Goal: Task Accomplishment & Management: Manage account settings

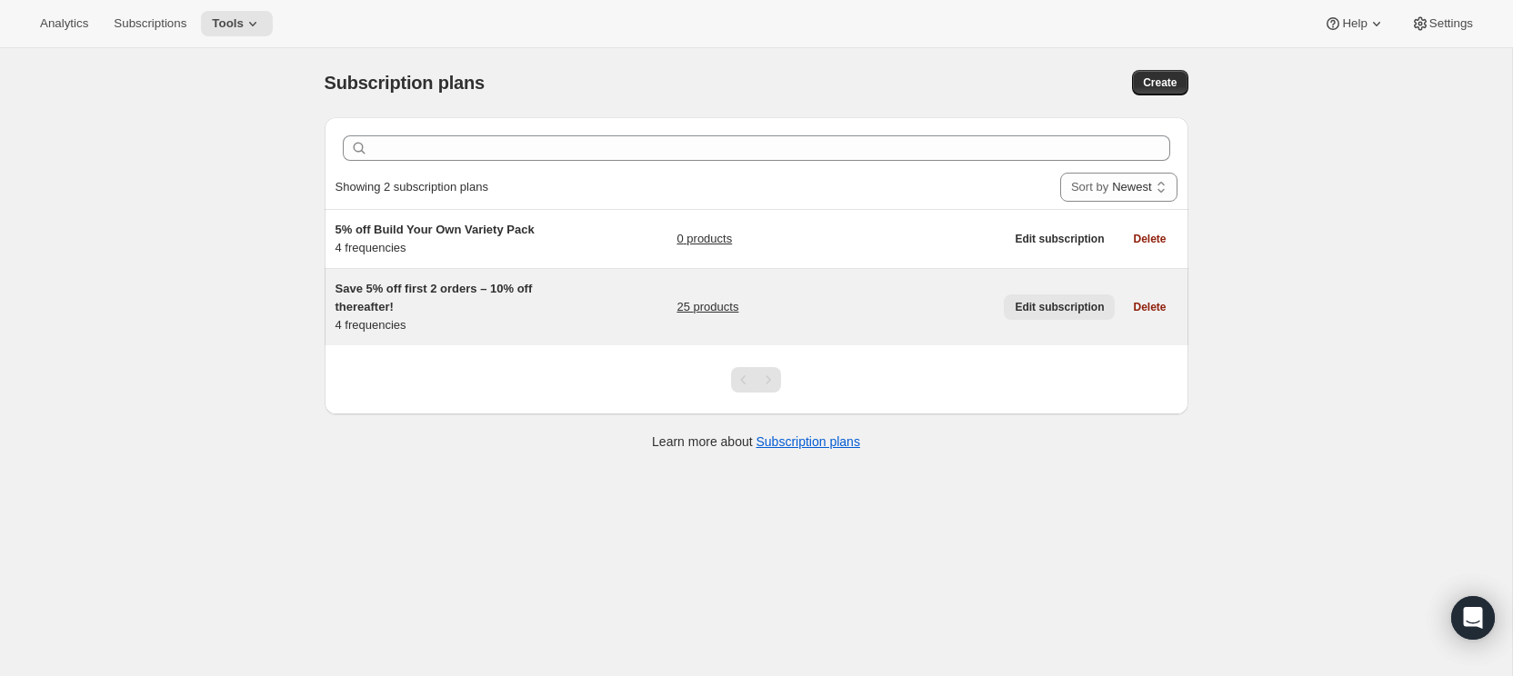
click at [1051, 308] on span "Edit subscription" at bounding box center [1059, 307] width 89 height 15
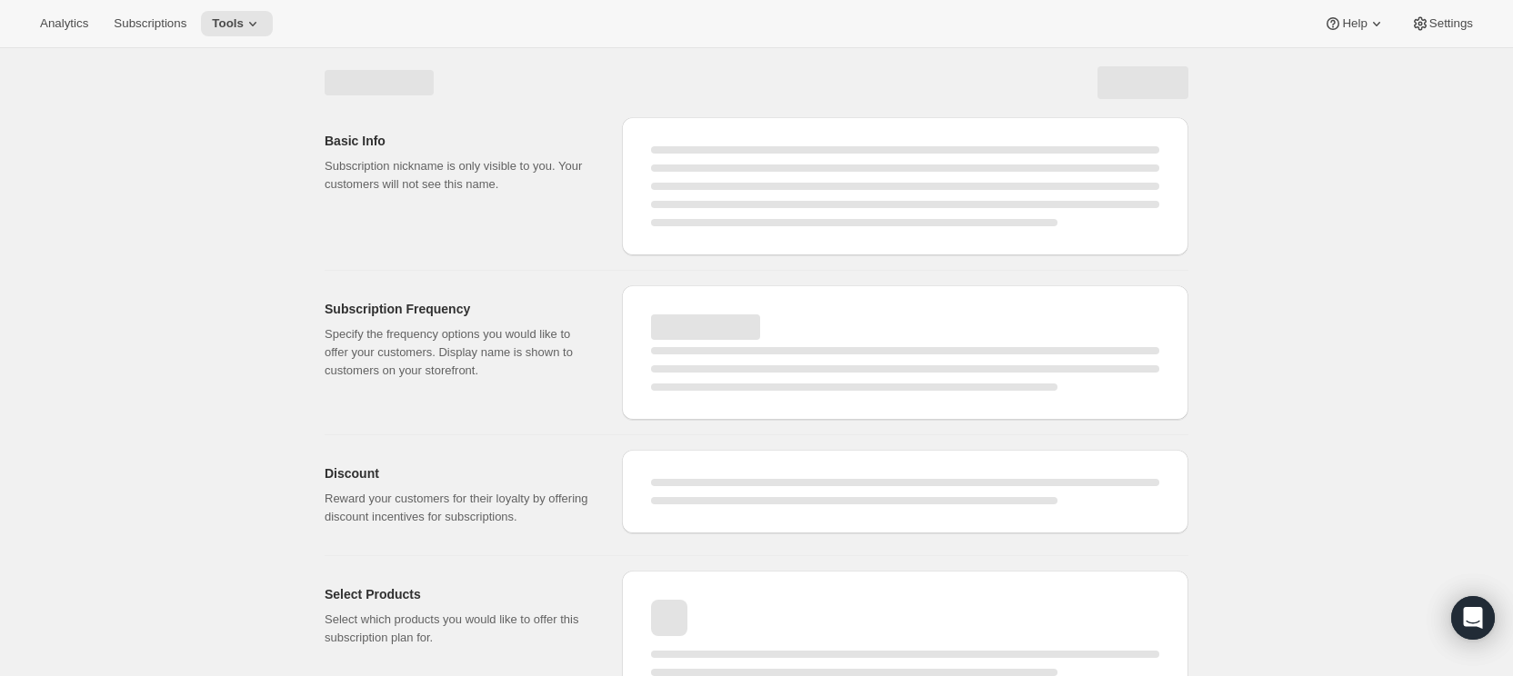
select select "WEEK"
select select "MONTH"
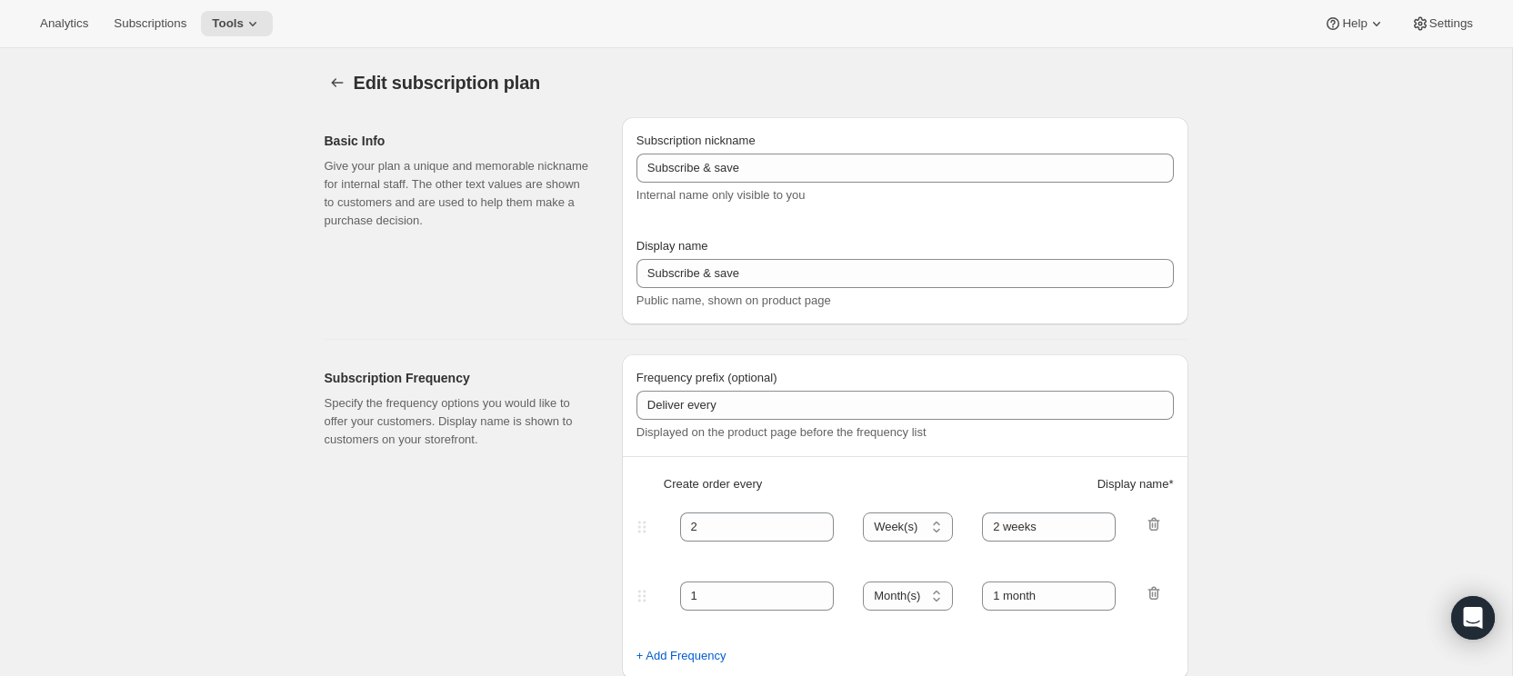
type input "Save 5% off first 2 orders – 10% off thereafter!"
type input "Subscribe & Save 🍄"
type input "Save 5% off your first 2 orders – then 10% off thereafter 🎉 Just let us know ho…"
select select "WEEK"
select select "MONTH"
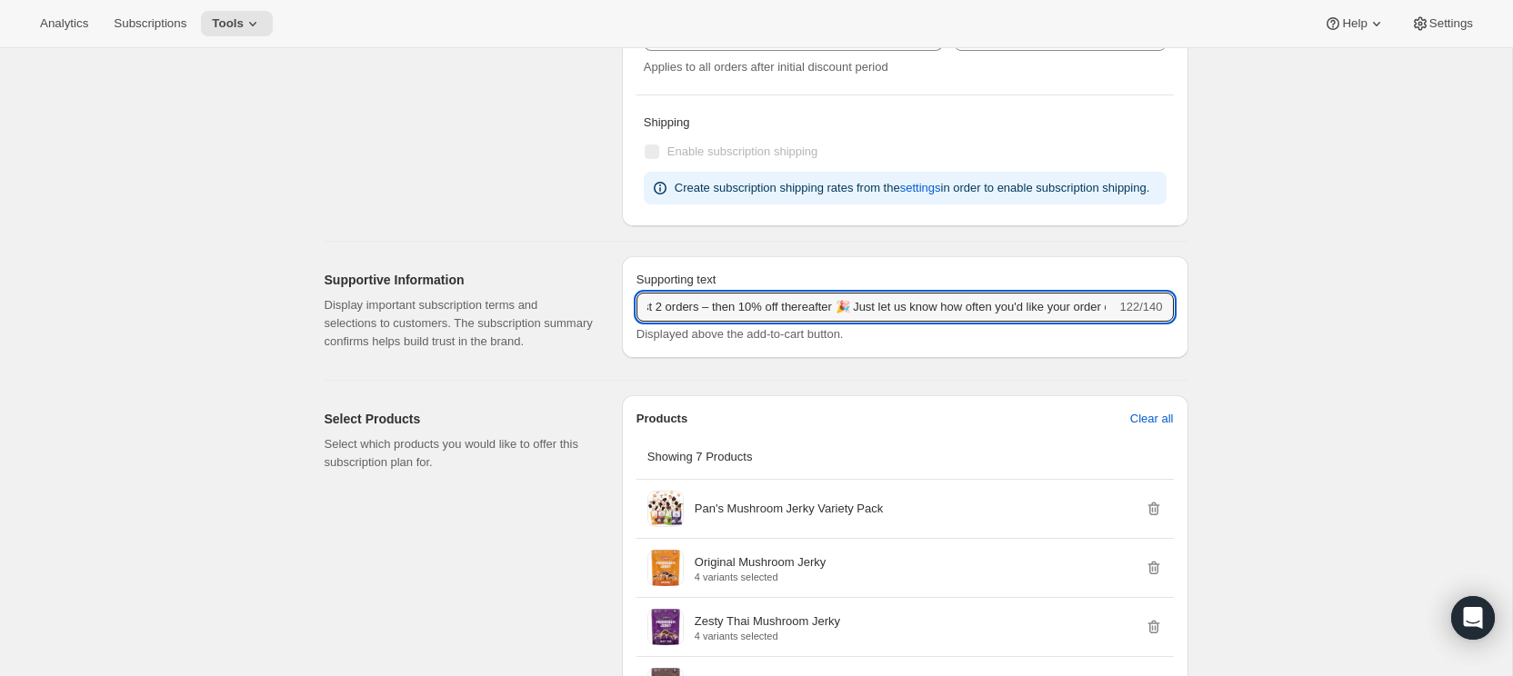
scroll to position [0, 215]
drag, startPoint x: 983, startPoint y: 326, endPoint x: 1176, endPoint y: 333, distance: 192.9
click at [1176, 333] on div "Supporting text Save 5% off your first 2 orders – then 10% off thereafter 🎉 Jus…" at bounding box center [905, 307] width 566 height 102
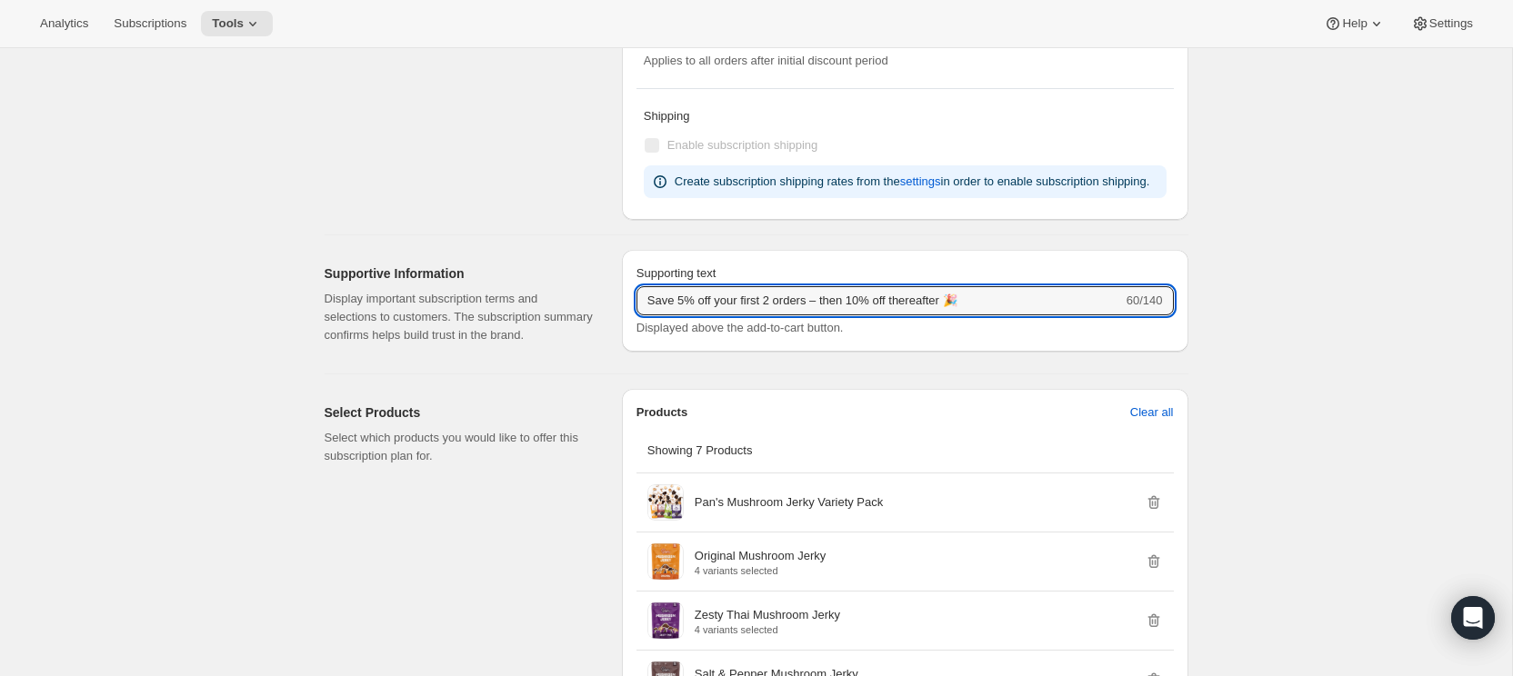
type input "Save 5% off your first 2 orders – then 10% off thereafter 🎉"
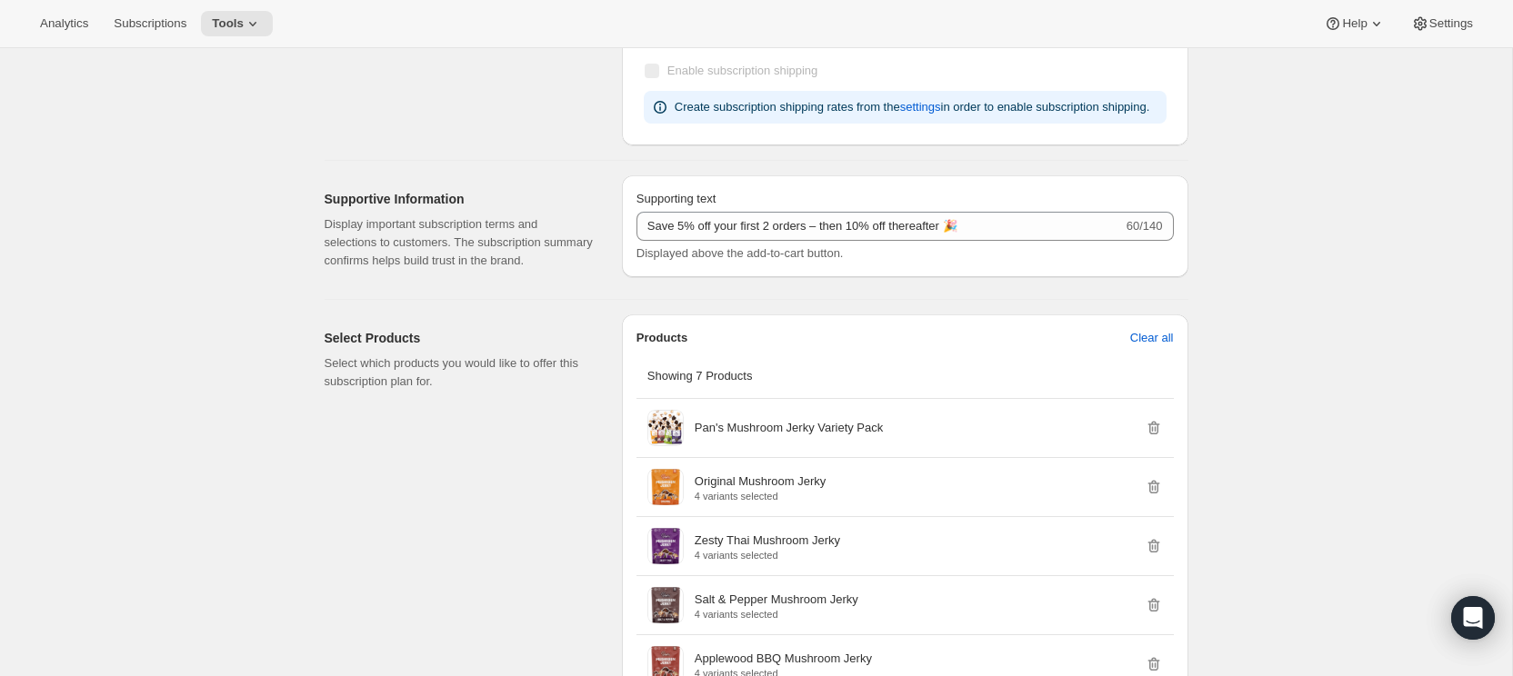
scroll to position [36, 0]
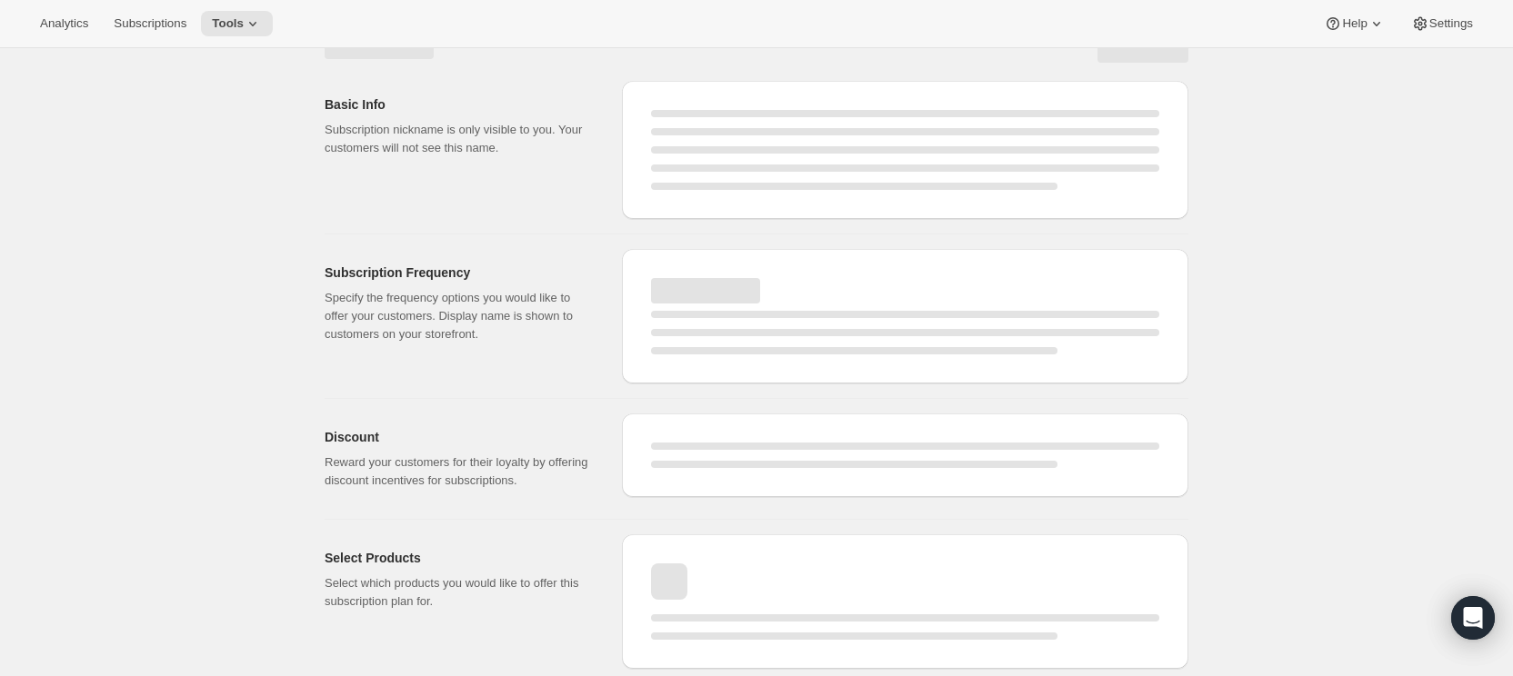
select select "WEEK"
select select "MONTH"
select select "WEEK"
select select "MONTH"
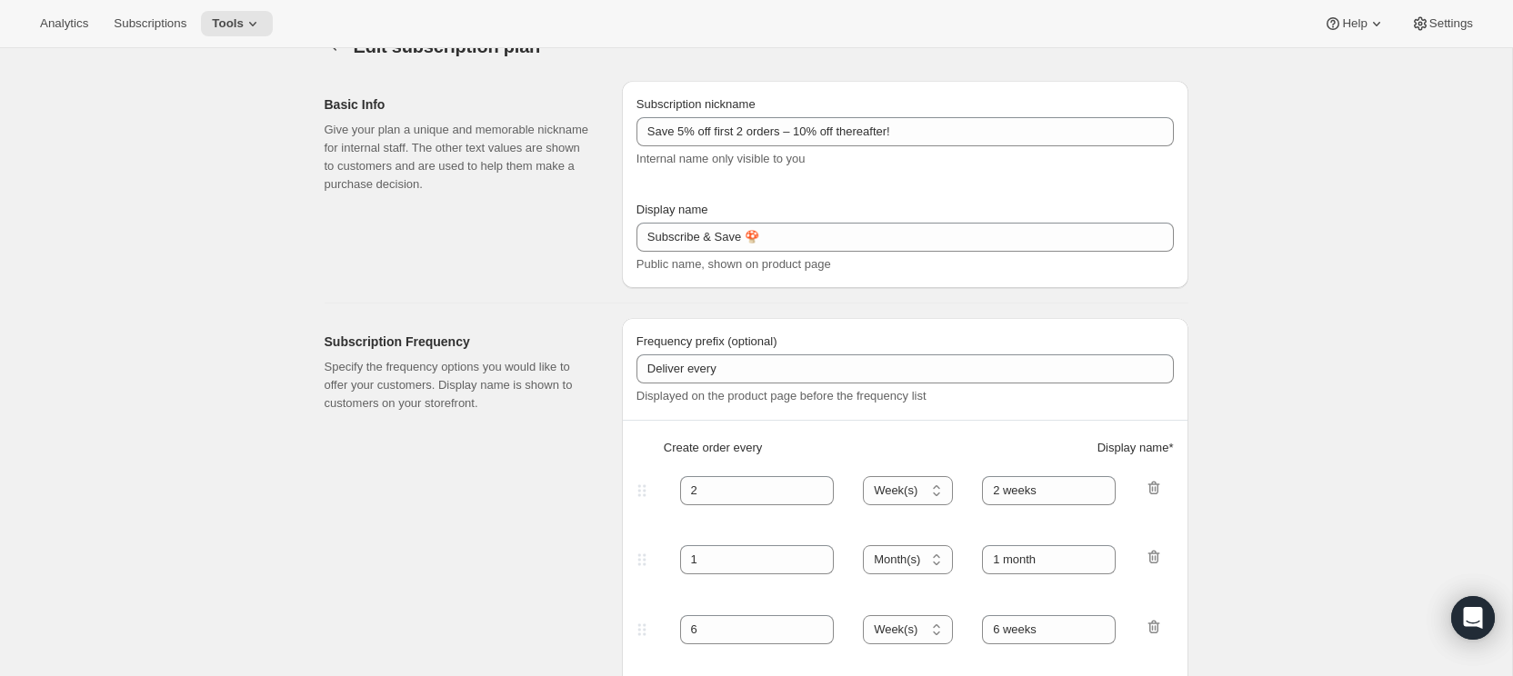
scroll to position [0, 0]
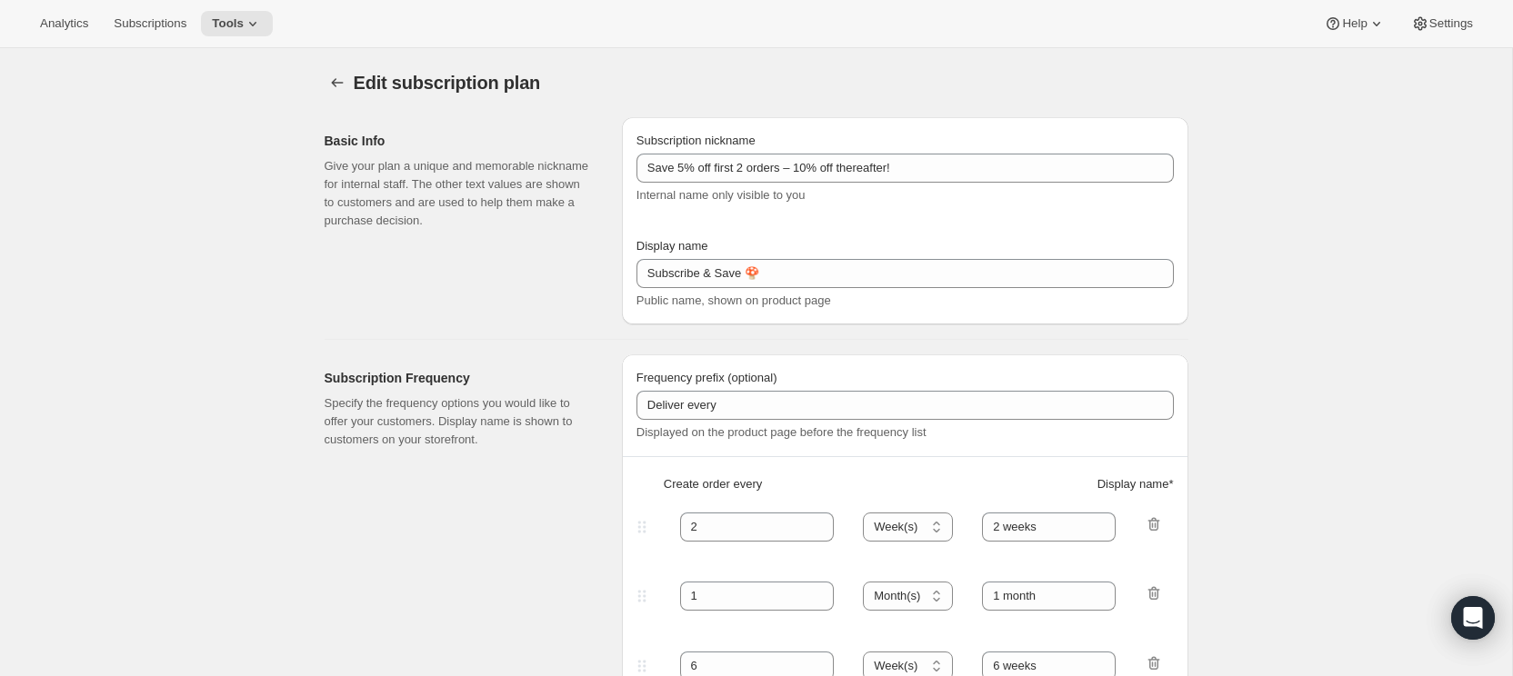
type input "Save 5% off your first 2 orders – then 10% off thereafter 🎉"
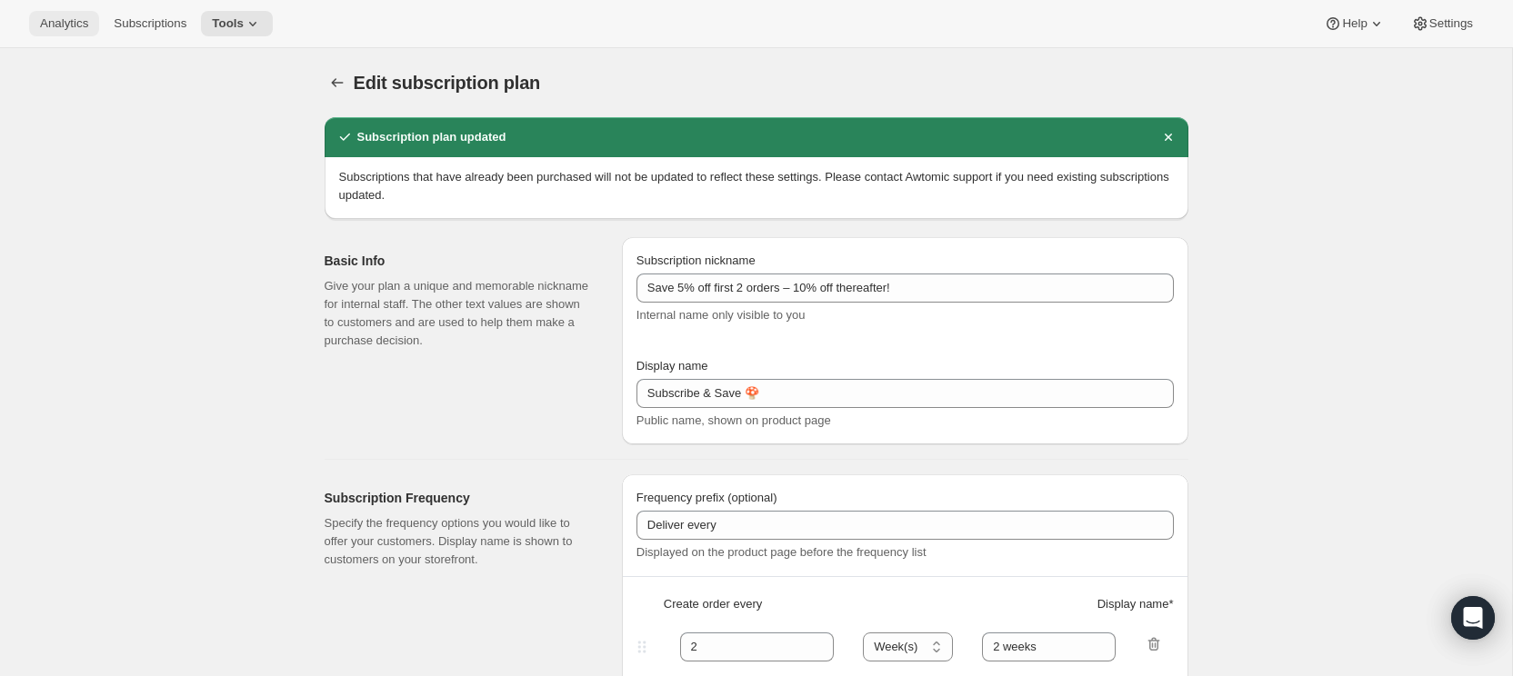
click at [54, 25] on span "Analytics" at bounding box center [64, 23] width 48 height 15
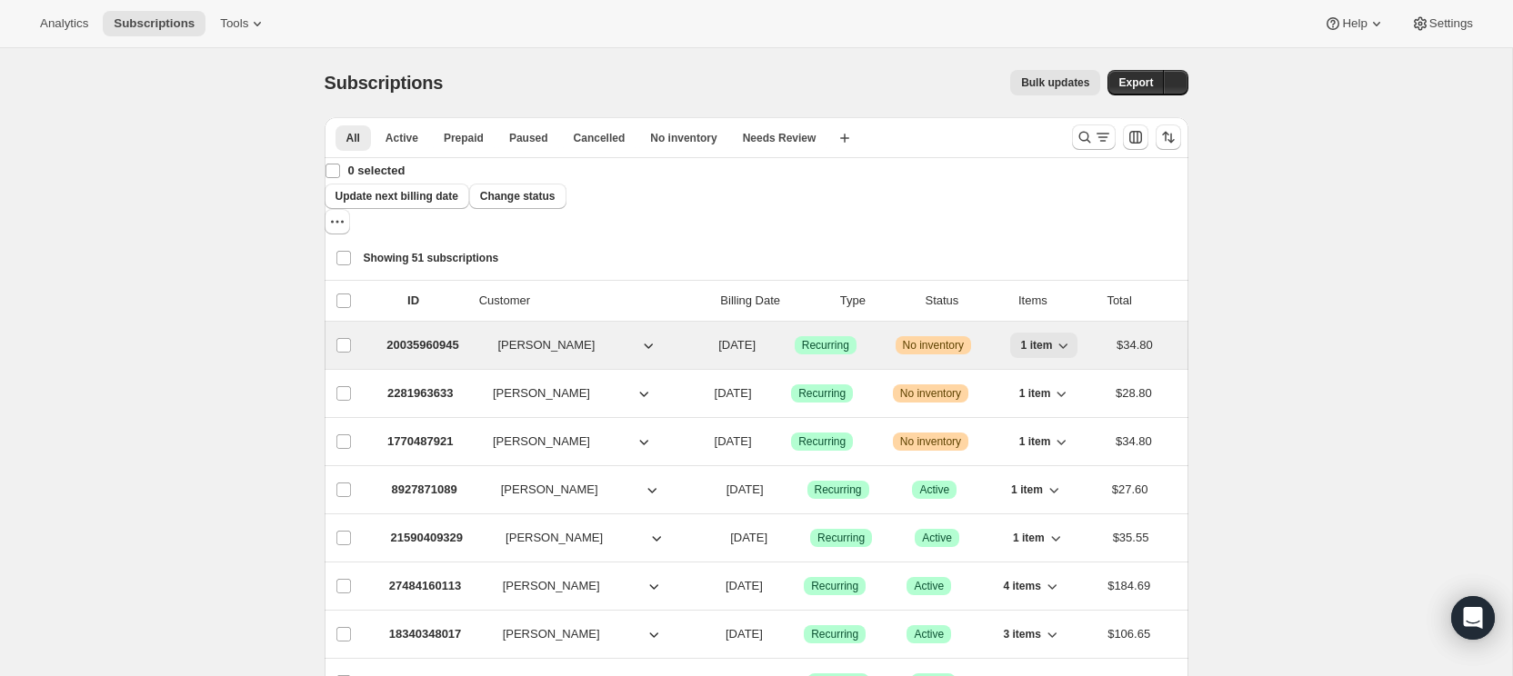
click at [1054, 336] on icon "button" at bounding box center [1063, 345] width 18 height 18
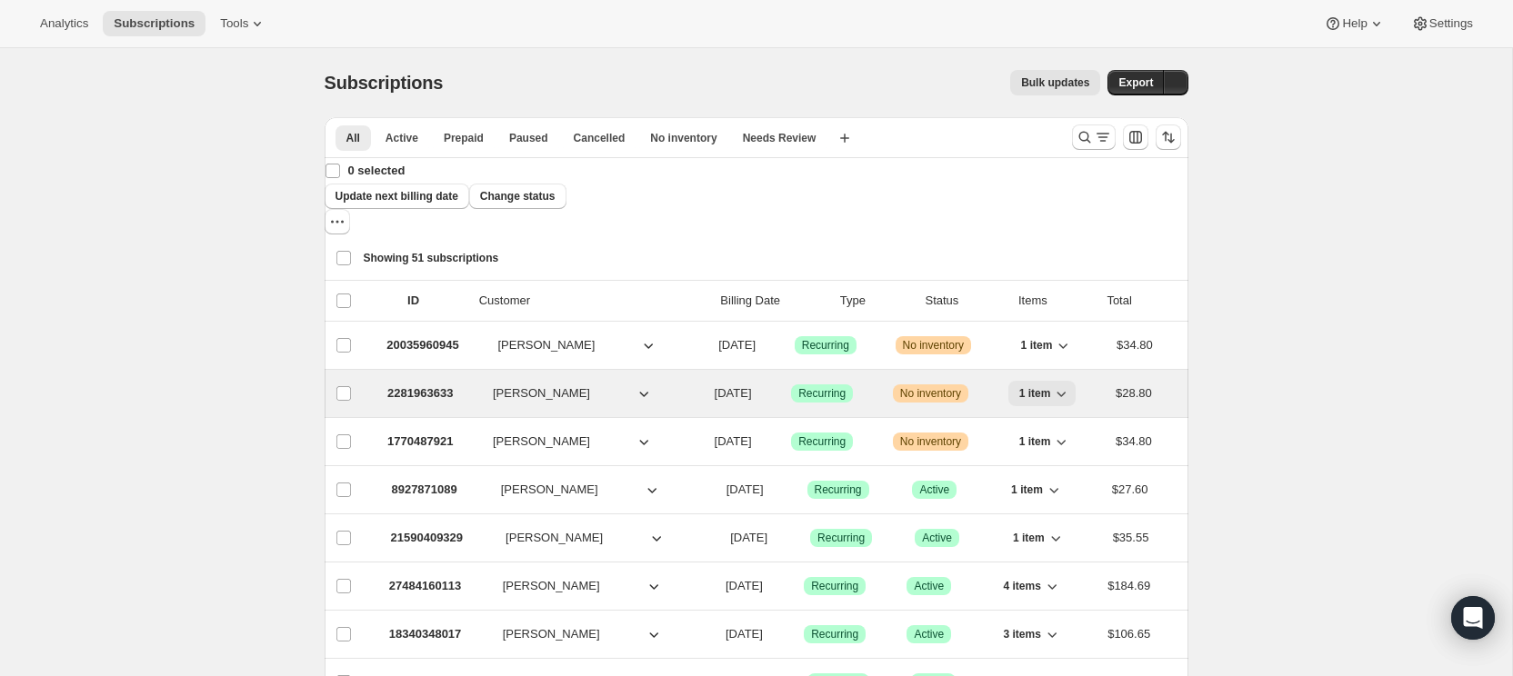
click at [1052, 385] on icon "button" at bounding box center [1061, 394] width 18 height 18
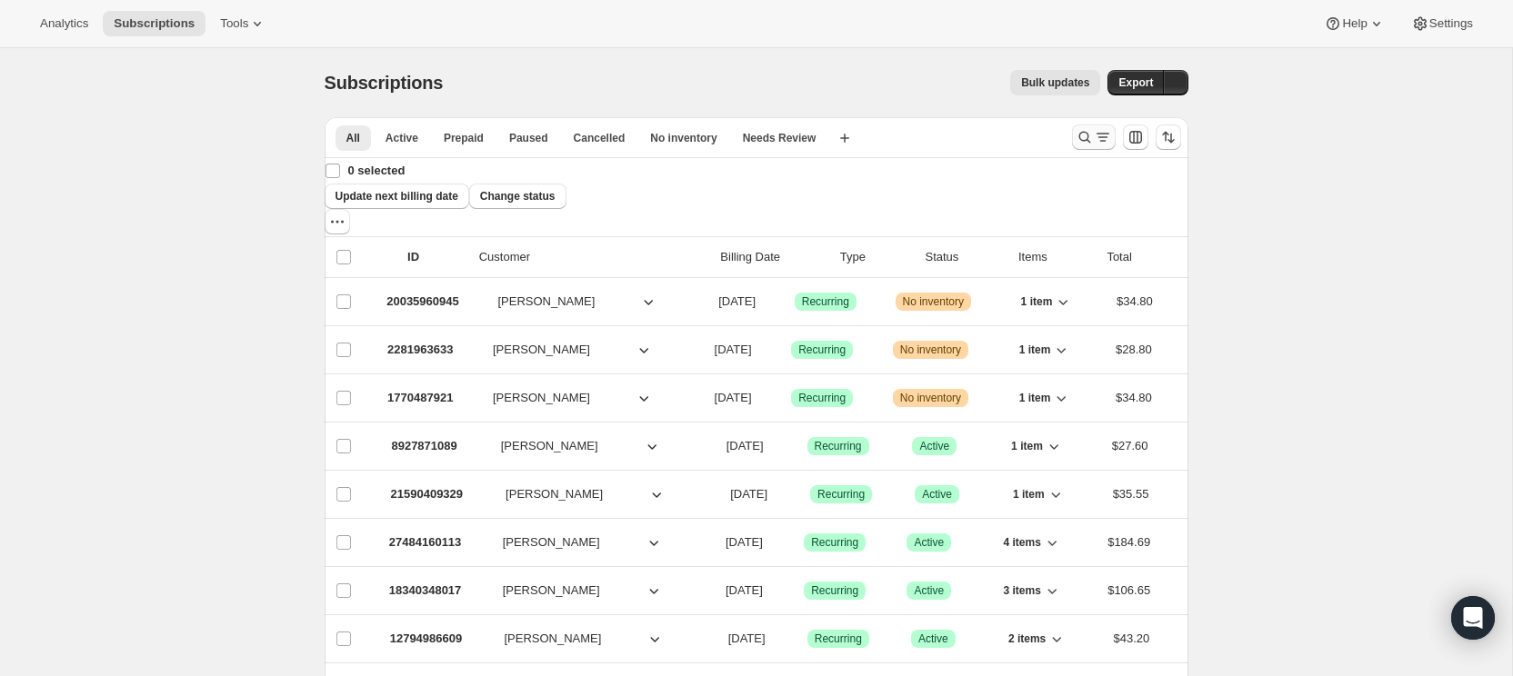
click at [1094, 139] on icon "Search and filter results" at bounding box center [1103, 137] width 18 height 18
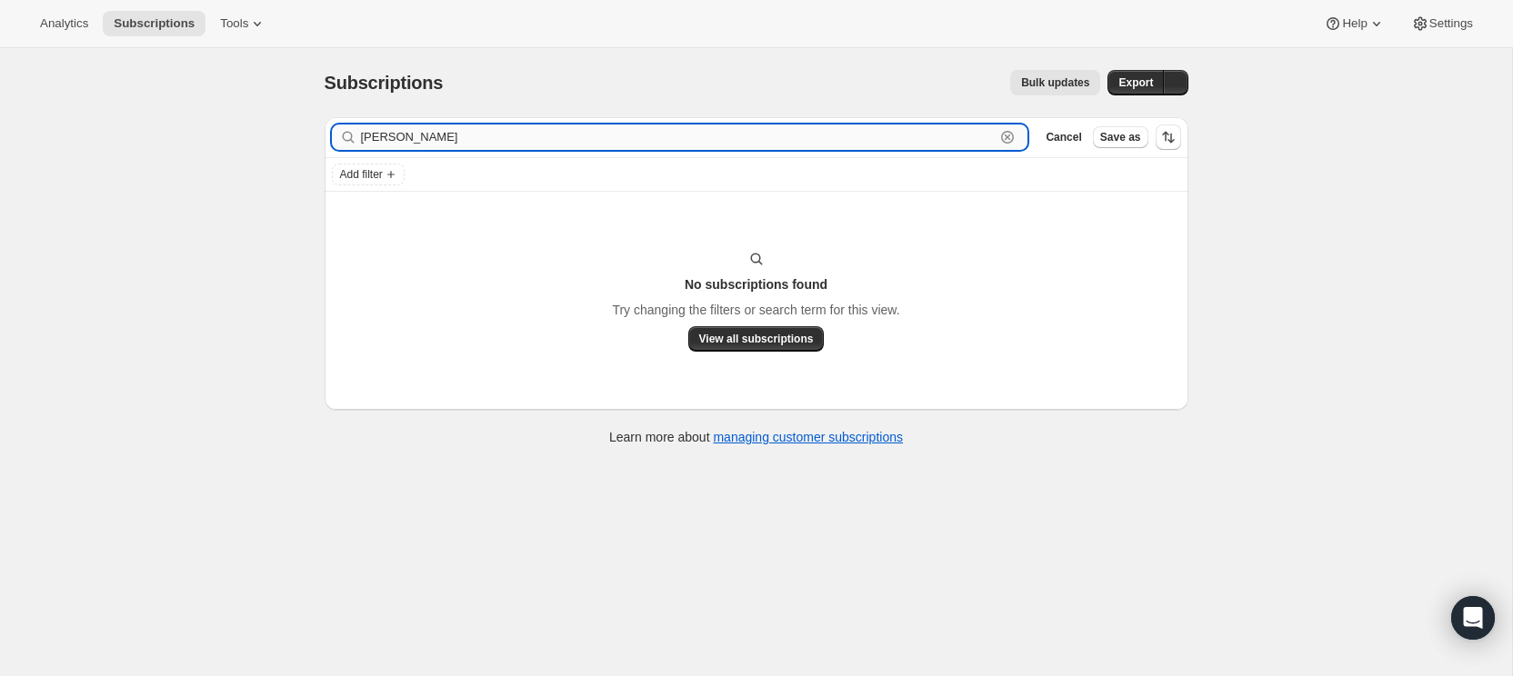
click at [361, 136] on input "[PERSON_NAME]" at bounding box center [678, 137] width 635 height 25
paste input "[EMAIL_ADDRESS][DOMAIN_NAME]"
drag, startPoint x: 394, startPoint y: 138, endPoint x: 319, endPoint y: 134, distance: 74.7
click at [319, 134] on div "Filter subscribers [EMAIL_ADDRESS][DOMAIN_NAME] Clear Cancel Save as Add filter…" at bounding box center [749, 284] width 878 height 362
drag, startPoint x: 394, startPoint y: 137, endPoint x: 561, endPoint y: 138, distance: 167.3
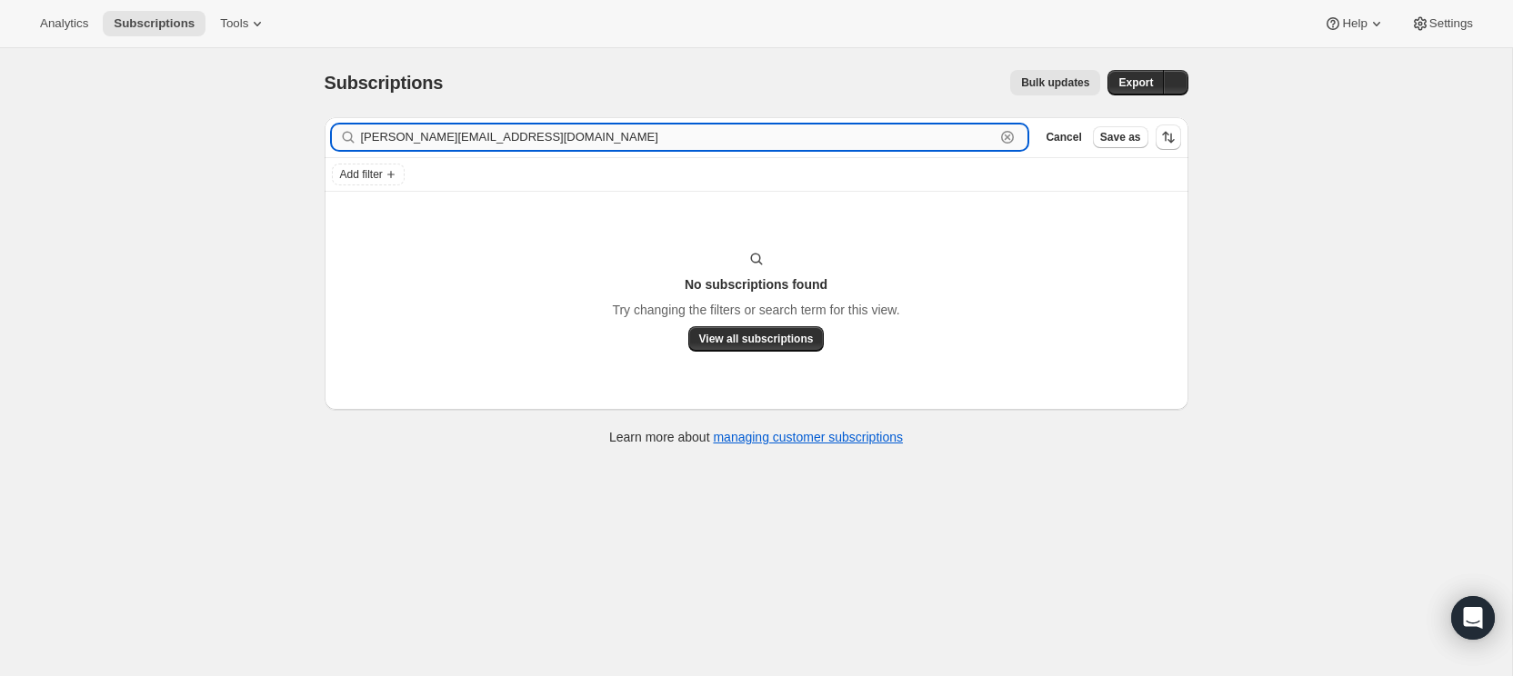
click at [561, 138] on input "[PERSON_NAME][EMAIL_ADDRESS][DOMAIN_NAME]" at bounding box center [678, 137] width 635 height 25
type input "[PERSON_NAME]"
click at [1008, 135] on icon "button" at bounding box center [1008, 138] width 6 height 6
